Goal: Transaction & Acquisition: Download file/media

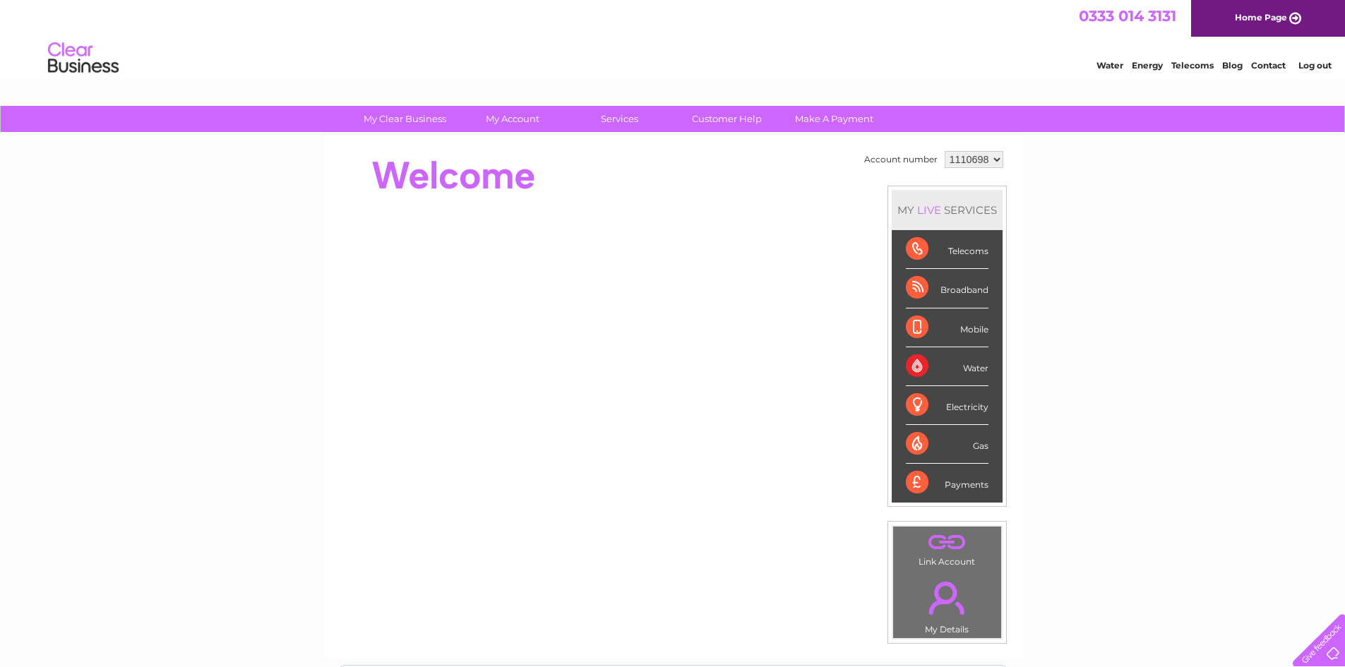
click at [974, 162] on select "1110698 1152371 1152438" at bounding box center [974, 159] width 59 height 17
select select "1152438"
click at [945, 151] on select "1110698 1152371 1152438" at bounding box center [974, 159] width 59 height 17
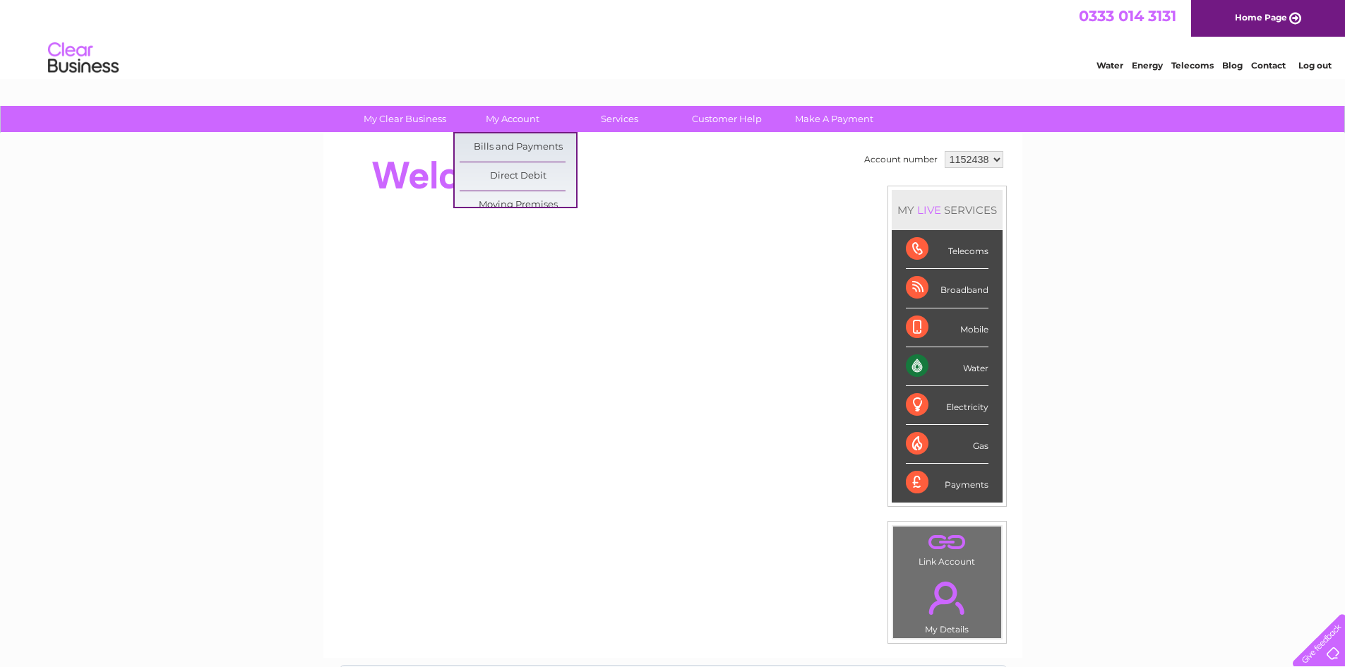
click at [498, 83] on html "0333 014 3131 Home Page Water Energy Telecoms Blog Contact Log out" at bounding box center [672, 41] width 1345 height 83
click at [509, 139] on link "Bills and Payments" at bounding box center [518, 147] width 116 height 28
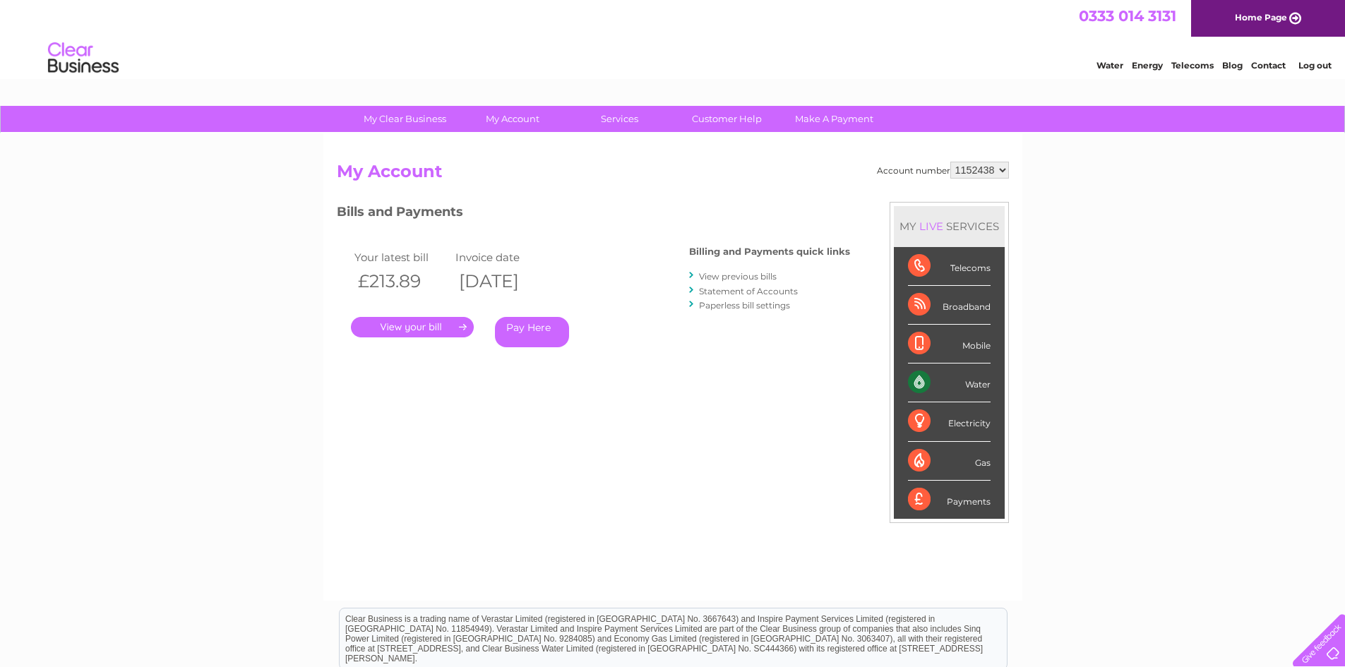
click at [417, 322] on link "." at bounding box center [412, 327] width 123 height 20
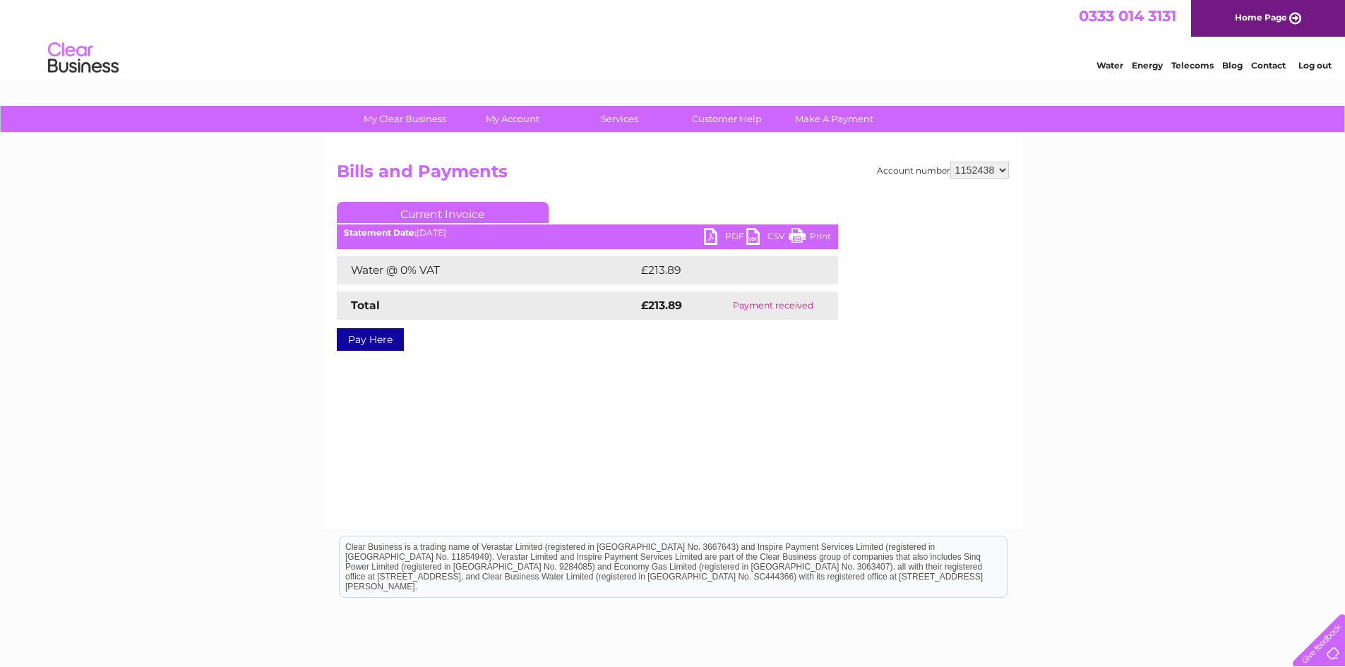
click at [722, 239] on link "PDF" at bounding box center [725, 238] width 42 height 20
